Goal: Task Accomplishment & Management: Manage account settings

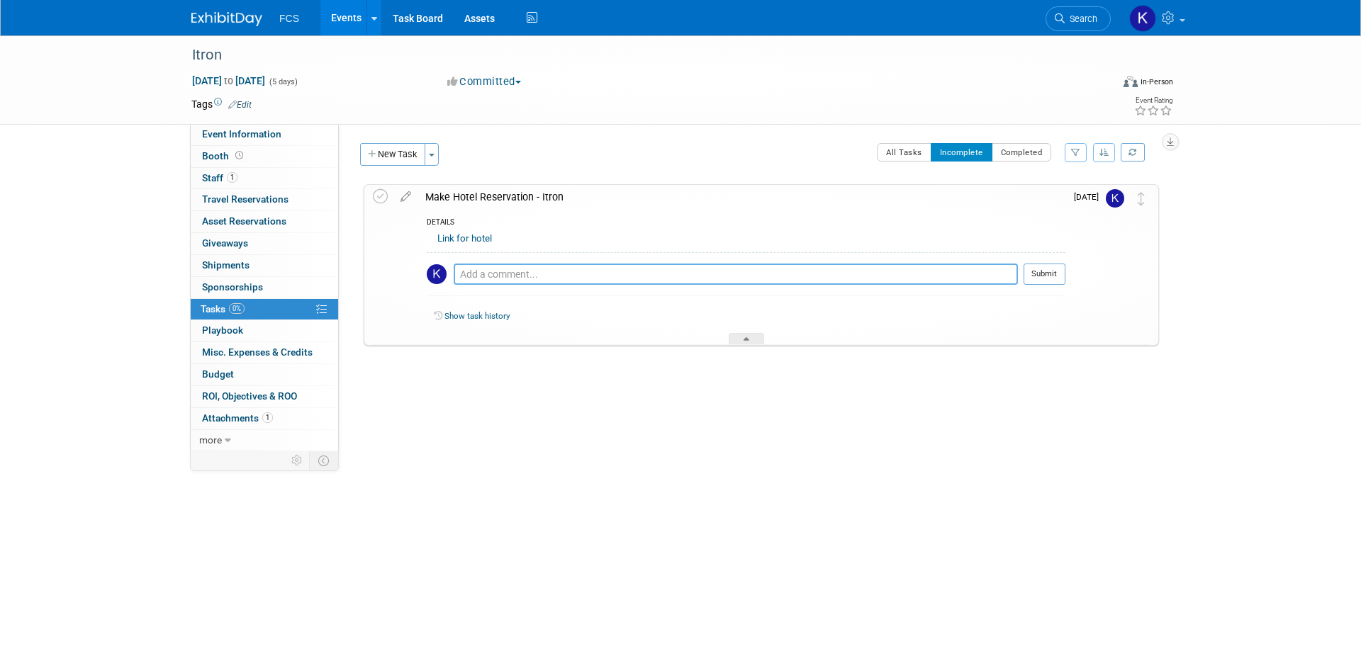
click at [554, 276] on textarea at bounding box center [736, 274] width 564 height 21
type textarea "done"
click at [1019, 155] on button "Completed" at bounding box center [1022, 152] width 60 height 18
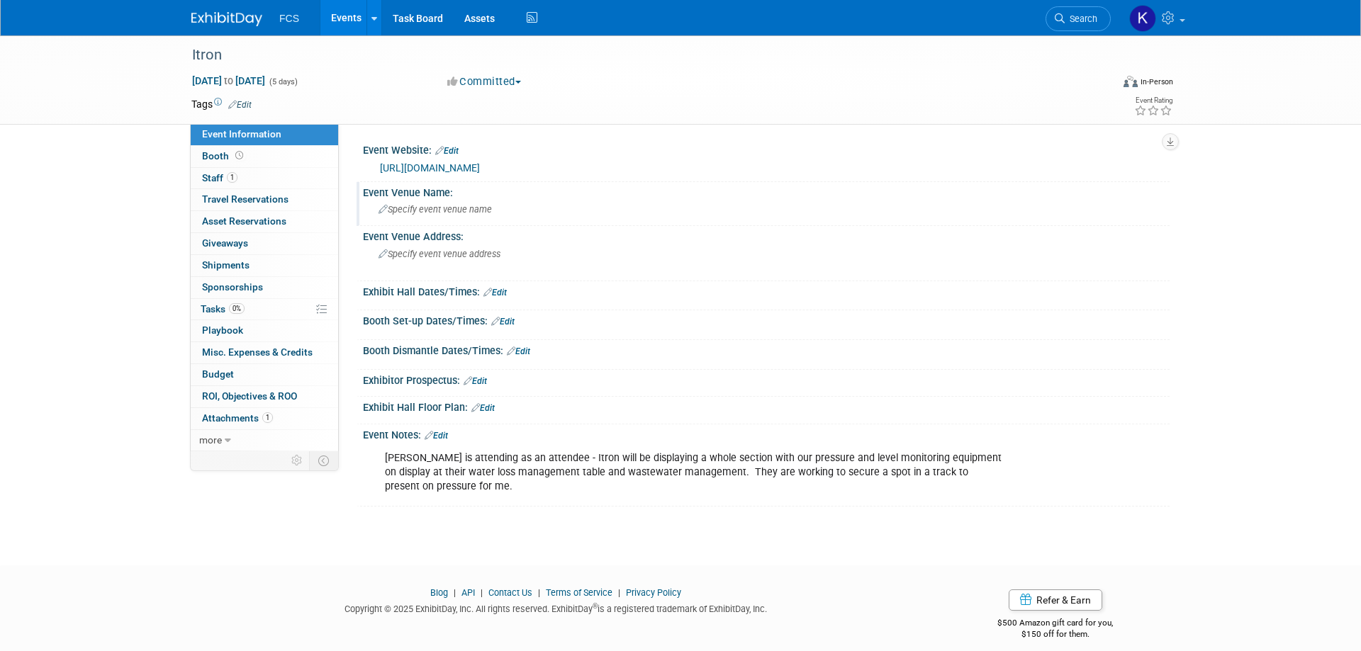
click at [380, 215] on icon at bounding box center [383, 210] width 9 height 9
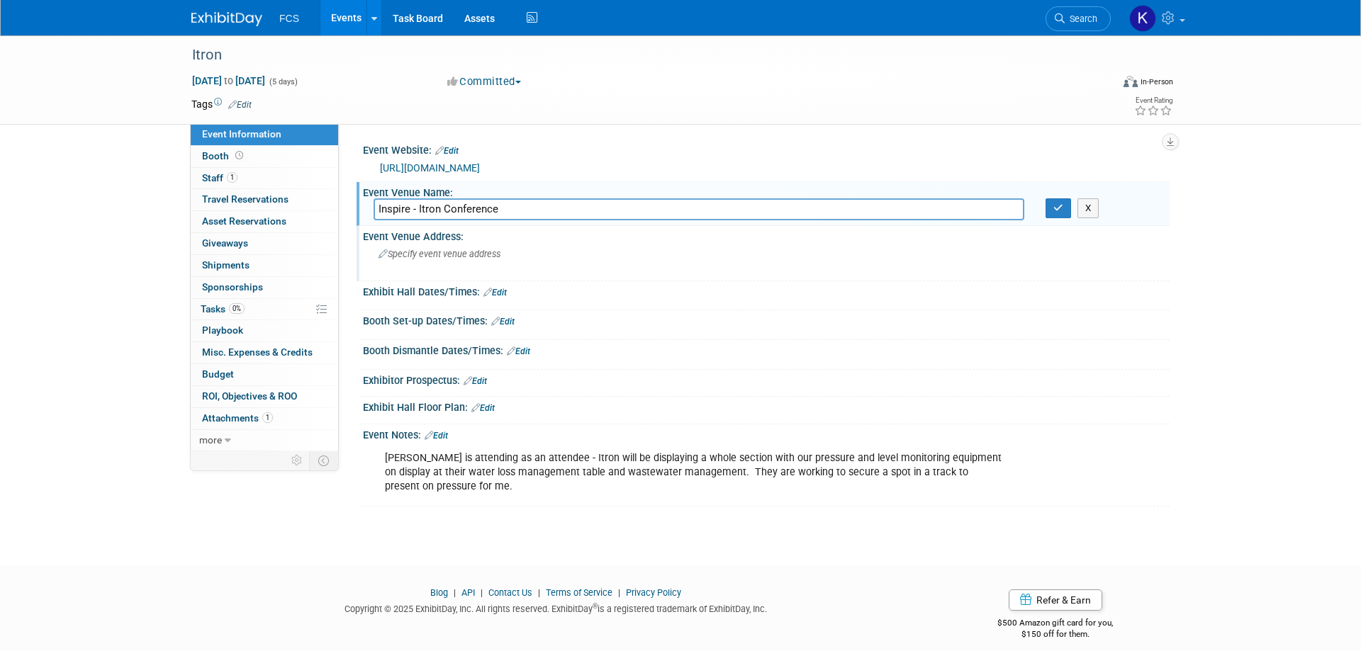
type input "Inspire - Itron Conference"
click at [437, 259] on span "Specify event venue address" at bounding box center [440, 254] width 122 height 11
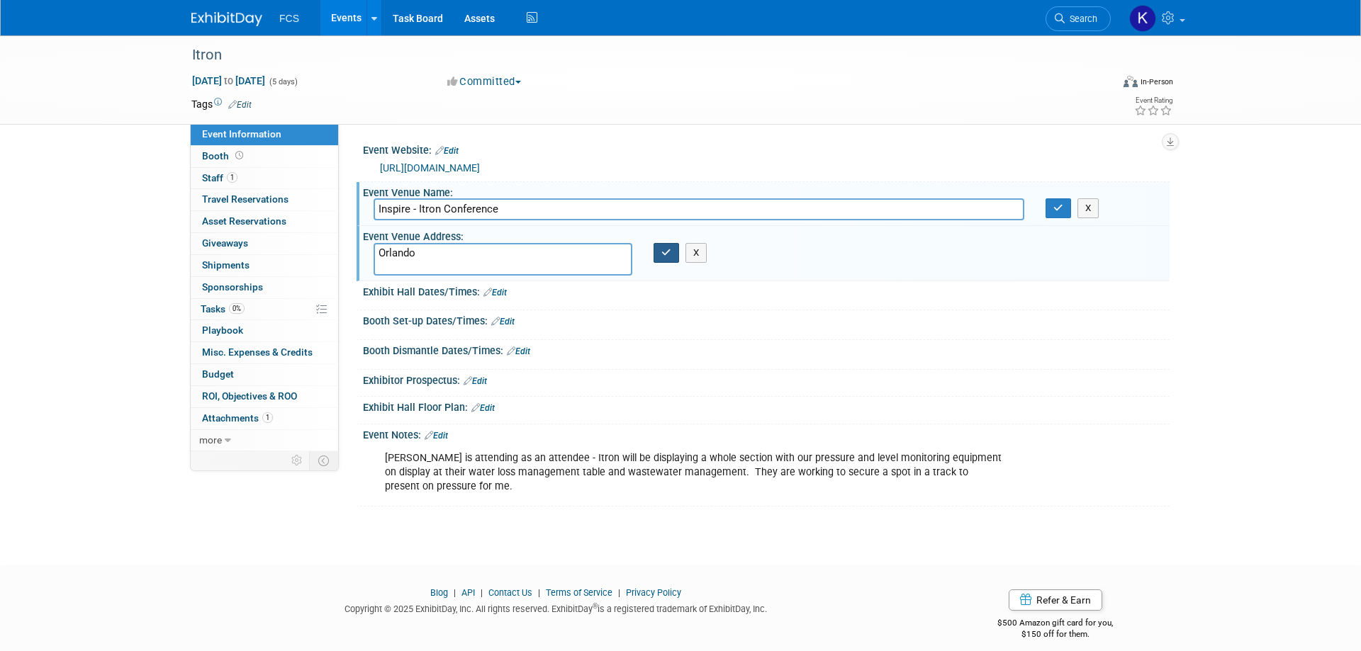
type textarea "Orlando"
click at [667, 260] on button "button" at bounding box center [667, 253] width 26 height 20
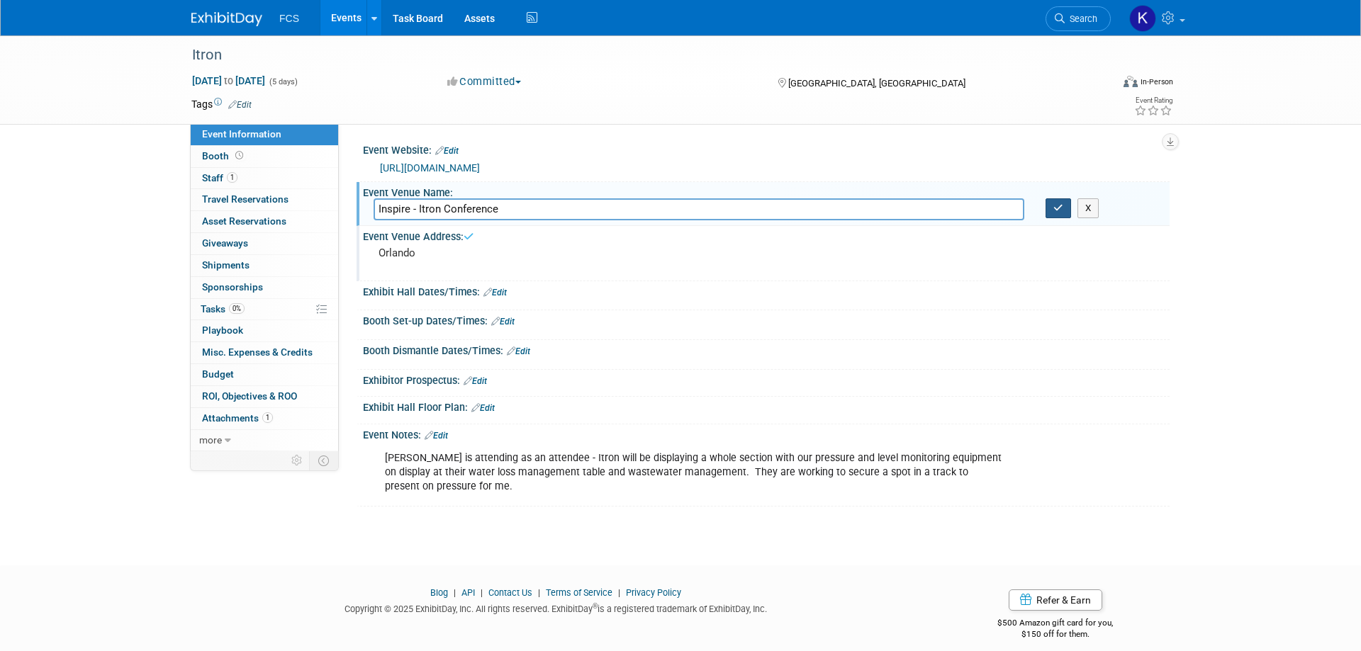
click at [1060, 213] on icon "button" at bounding box center [1058, 207] width 10 height 9
